Goal: Information Seeking & Learning: Learn about a topic

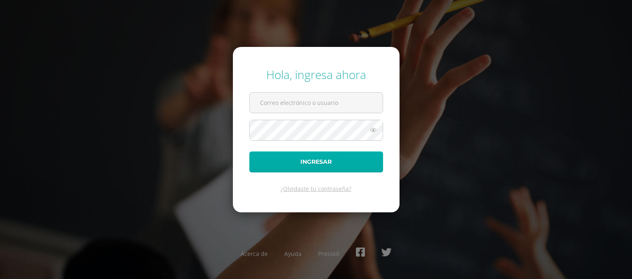
type input "20180058@fatima.edu.gt"
click at [321, 160] on button "Ingresar" at bounding box center [316, 161] width 134 height 21
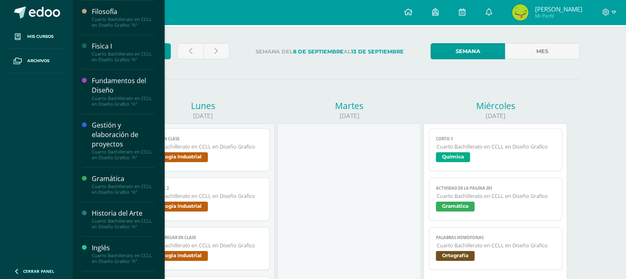
scroll to position [547, 0]
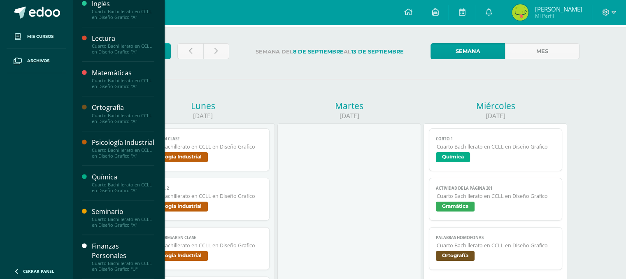
click at [108, 249] on div "Finanzas Personales" at bounding box center [123, 251] width 63 height 19
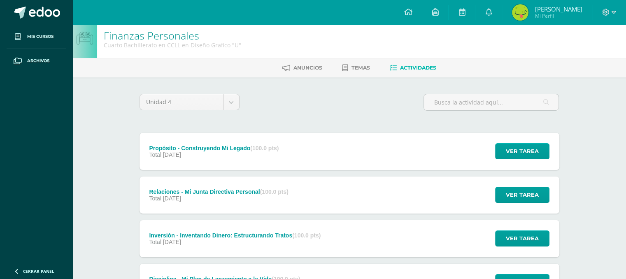
scroll to position [5, 0]
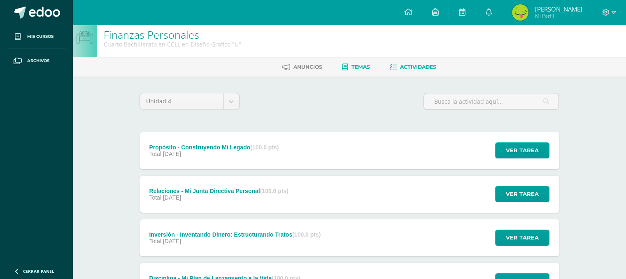
click at [346, 70] on icon at bounding box center [345, 67] width 6 height 7
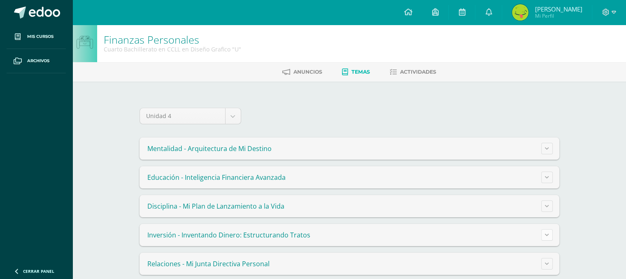
click at [541, 236] on button at bounding box center [547, 235] width 12 height 12
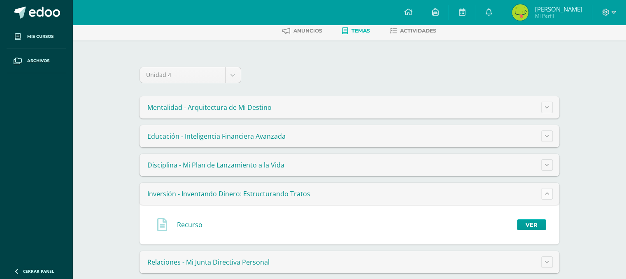
scroll to position [42, 0]
click at [533, 226] on link "Ver" at bounding box center [531, 224] width 29 height 11
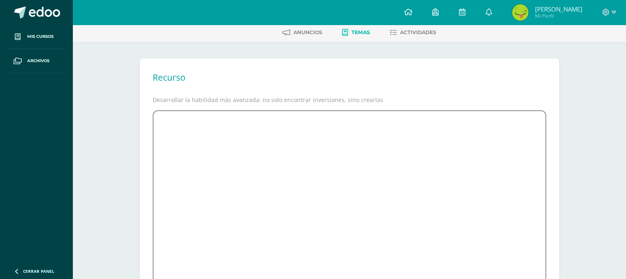
scroll to position [29, 0]
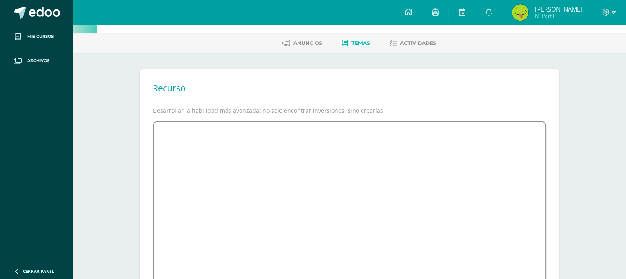
click at [357, 39] on link "Temas" at bounding box center [356, 43] width 28 height 13
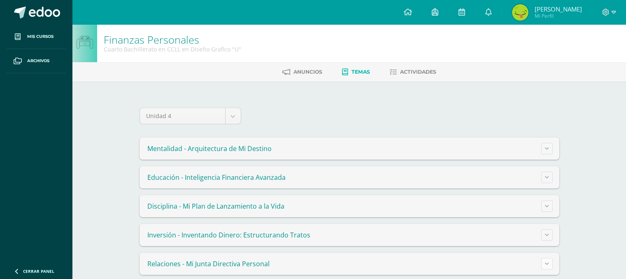
scroll to position [33, 0]
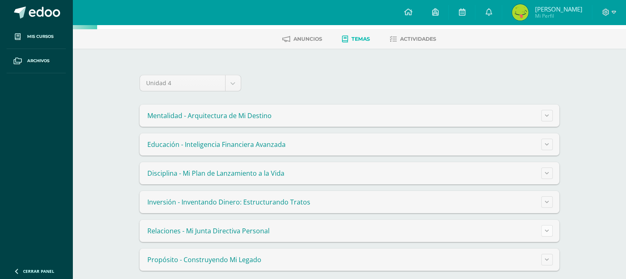
click at [548, 228] on icon at bounding box center [547, 230] width 4 height 5
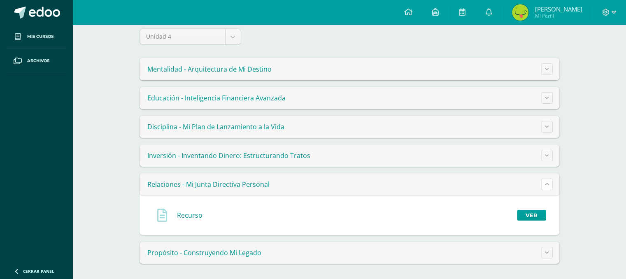
scroll to position [79, 0]
click at [524, 213] on link "Ver" at bounding box center [531, 215] width 29 height 11
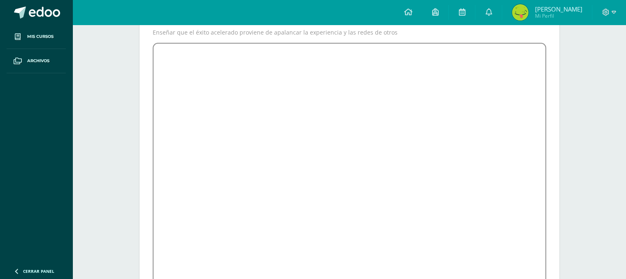
scroll to position [108, 0]
